Goal: Check status: Check status

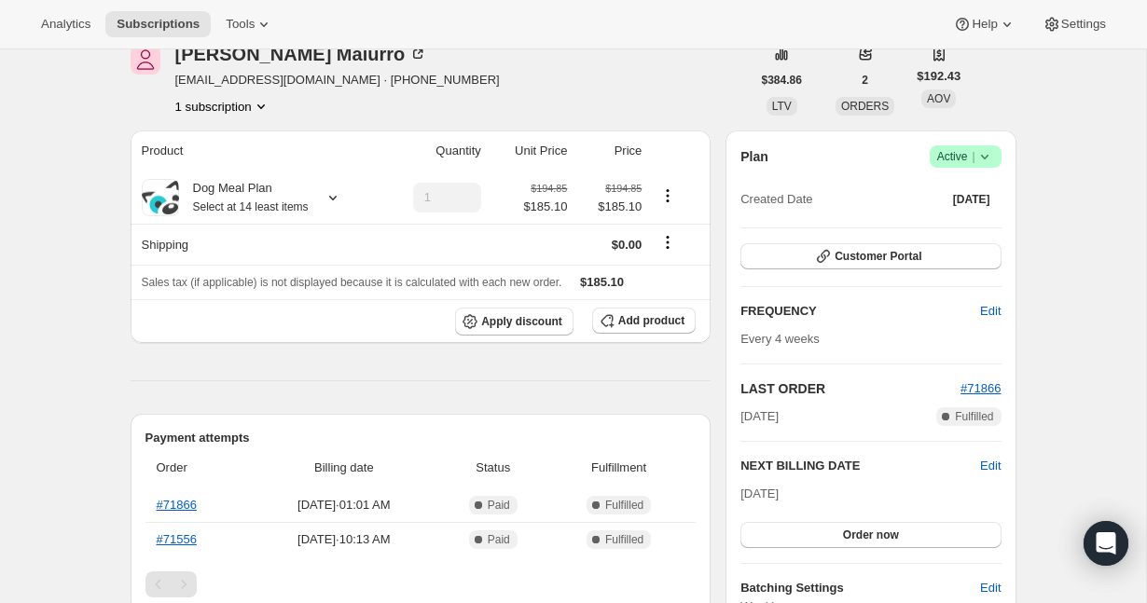
scroll to position [117, 0]
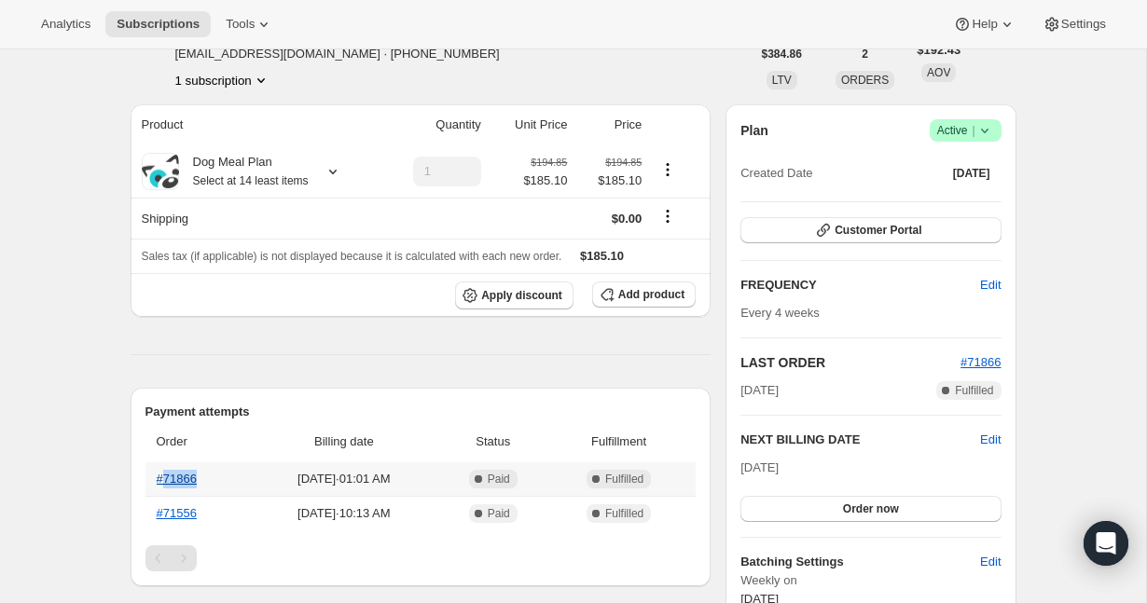
drag, startPoint x: 218, startPoint y: 476, endPoint x: 166, endPoint y: 481, distance: 52.4
click at [166, 481] on th "#71866" at bounding box center [197, 479] width 104 height 34
copy link "71866"
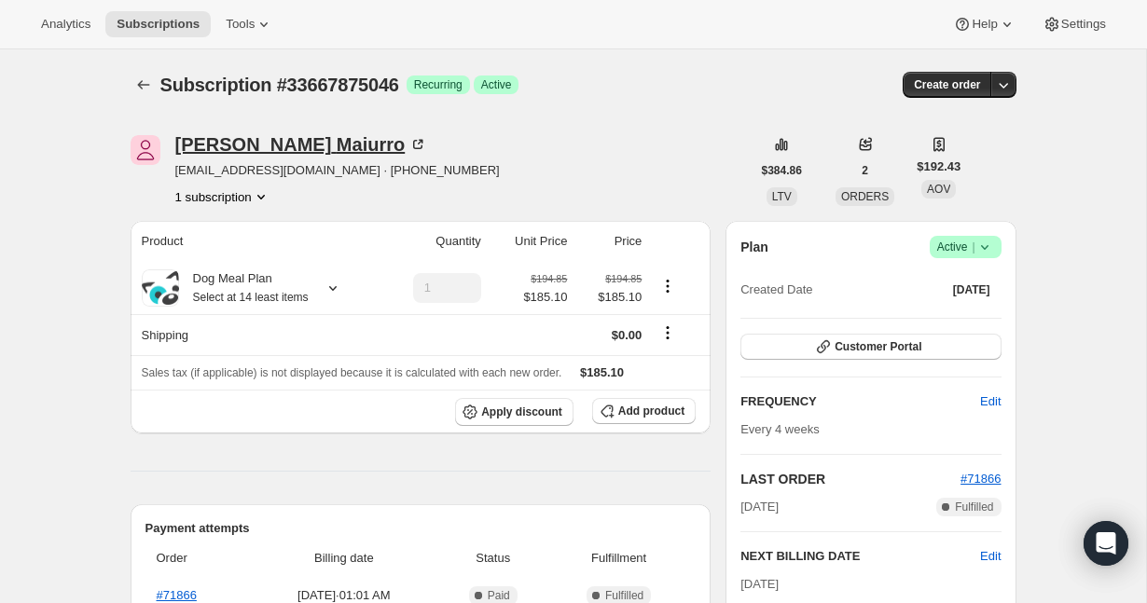
click at [212, 145] on div "Trish Maiurro" at bounding box center [301, 144] width 253 height 19
